Goal: Task Accomplishment & Management: Manage account settings

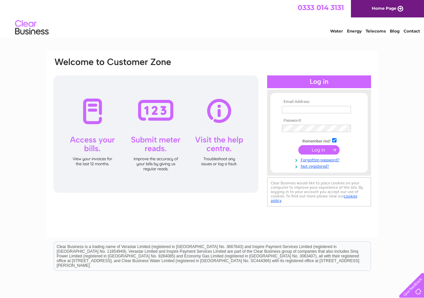
click at [285, 105] on td at bounding box center [319, 109] width 78 height 11
click at [286, 109] on input "text" at bounding box center [316, 109] width 69 height 7
type input "annie@blidetrust.org"
click at [299, 146] on input "submit" at bounding box center [319, 150] width 41 height 9
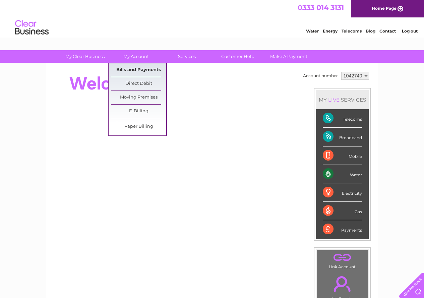
click at [144, 66] on link "Bills and Payments" at bounding box center [138, 69] width 55 height 13
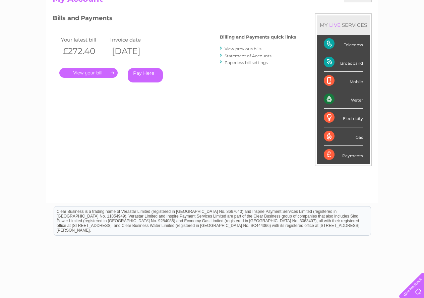
scroll to position [101, 0]
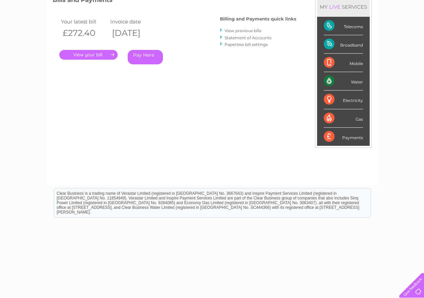
click at [95, 56] on link "." at bounding box center [88, 55] width 58 height 10
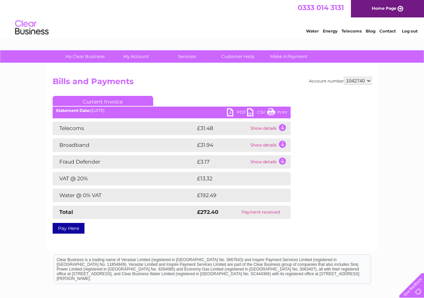
click at [239, 110] on link "PDF" at bounding box center [237, 113] width 20 height 10
click at [410, 31] on link "Log out" at bounding box center [410, 31] width 16 height 5
